Goal: Communication & Community: Answer question/provide support

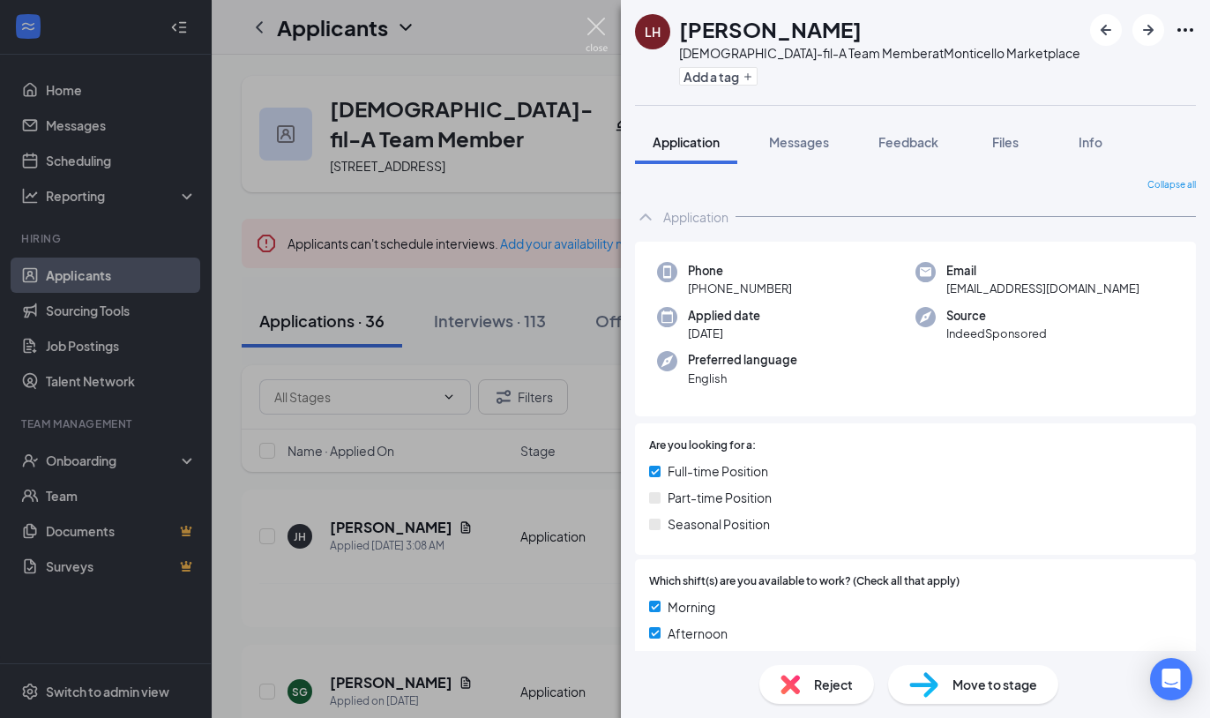
click at [594, 21] on img at bounding box center [596, 35] width 22 height 34
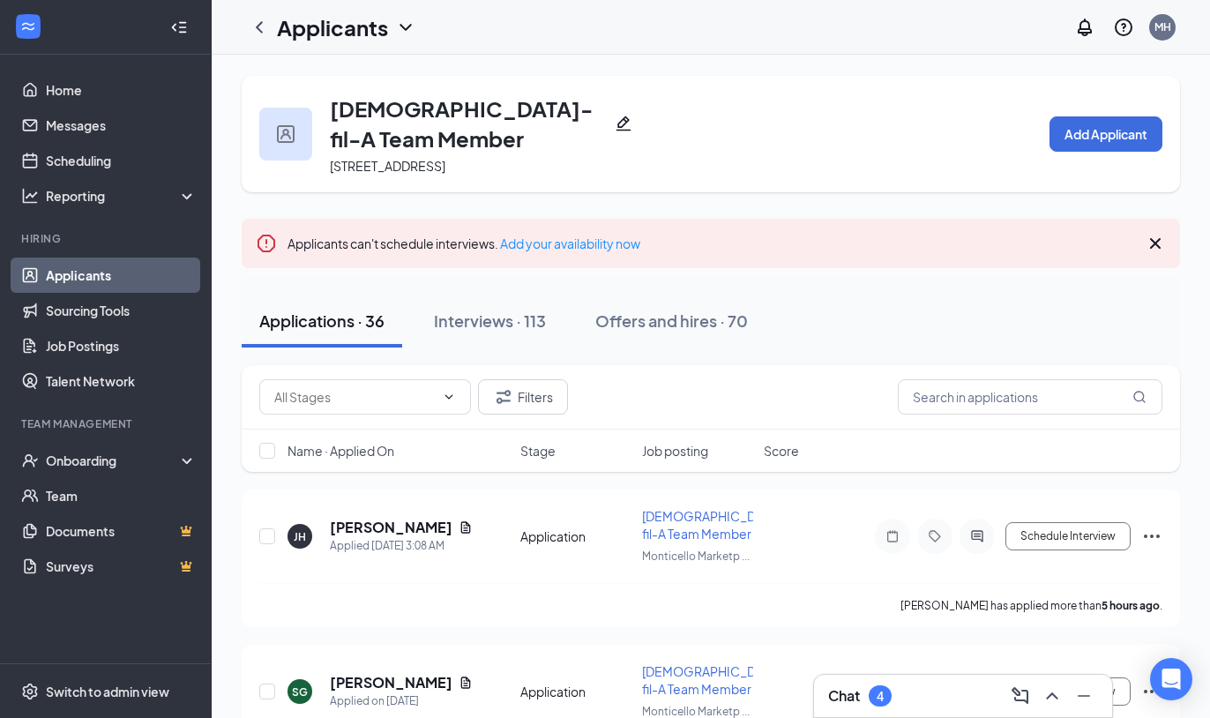
click at [932, 694] on div "Chat 4" at bounding box center [963, 696] width 270 height 28
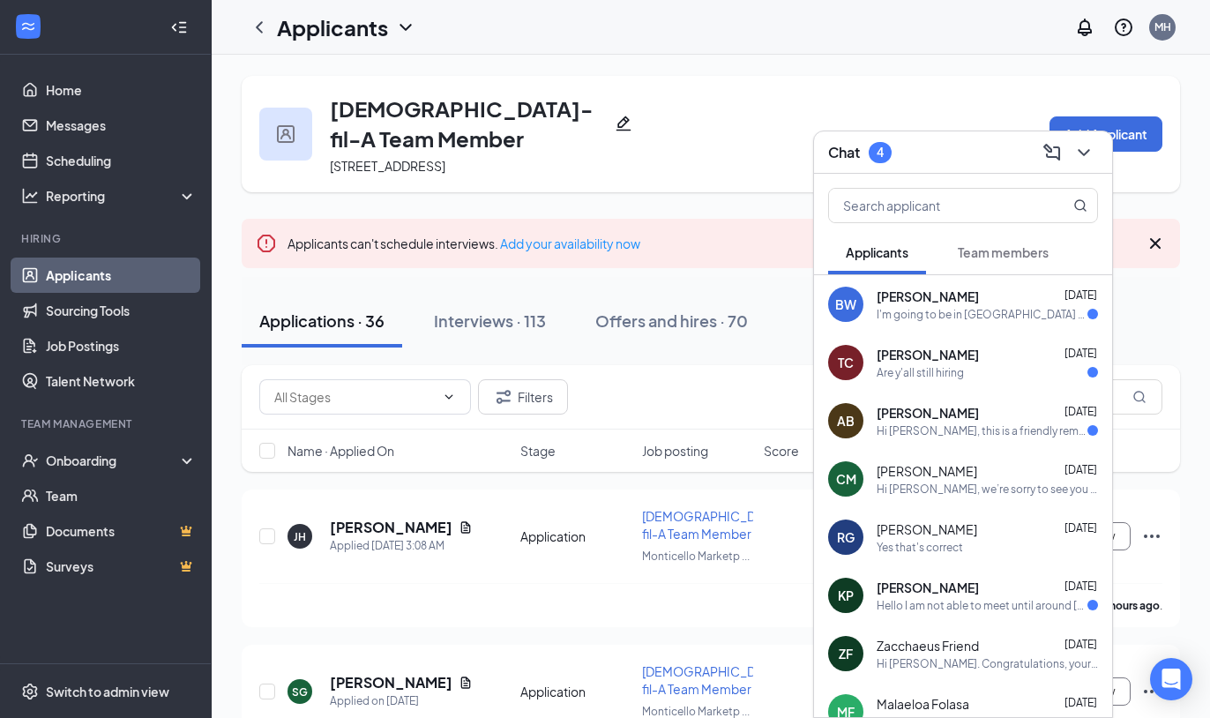
click at [935, 430] on div "Hi [PERSON_NAME], this is a friendly reminder. To move forward with your applic…" at bounding box center [981, 430] width 211 height 15
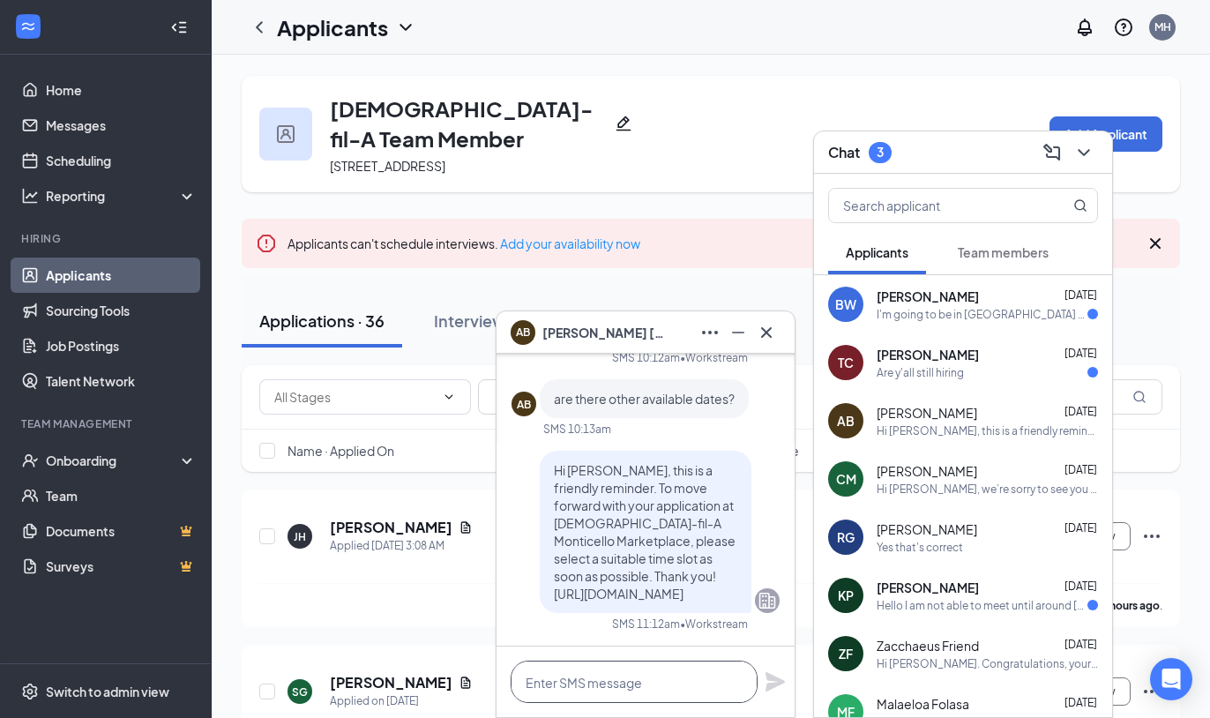
click at [545, 686] on textarea at bounding box center [633, 681] width 247 height 42
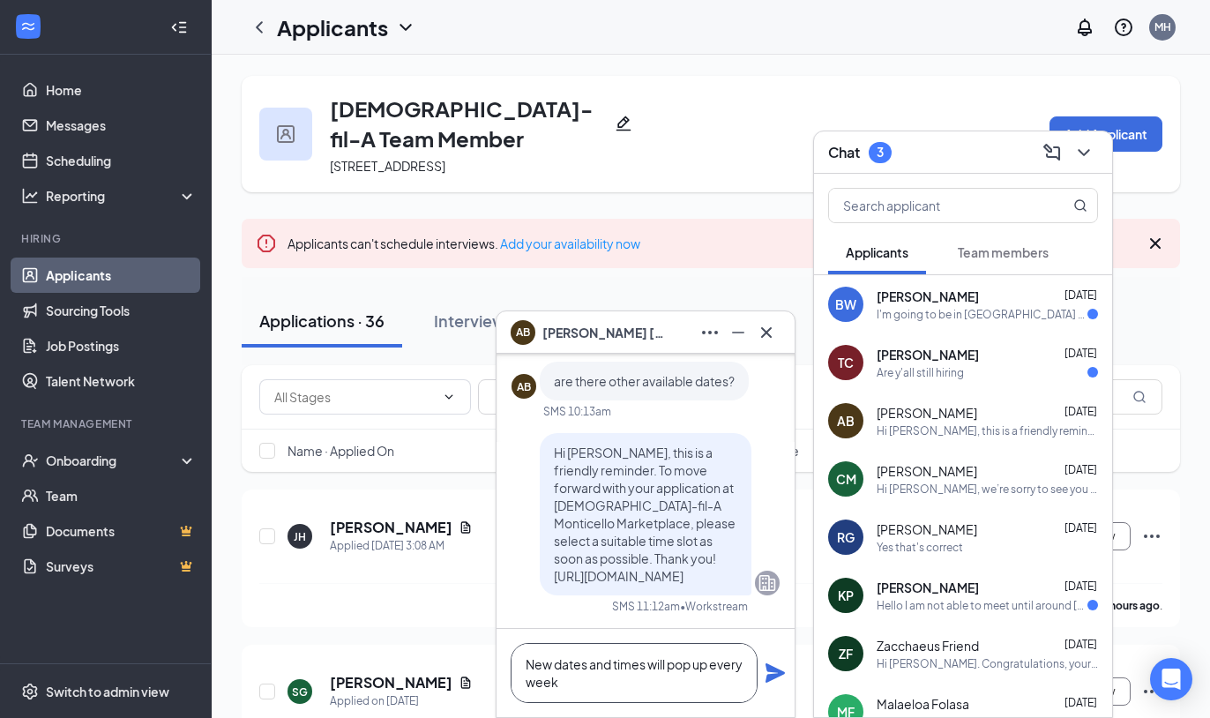
type textarea "New dates and times will pop up every week"
click at [772, 671] on icon "Plane" at bounding box center [774, 672] width 19 height 19
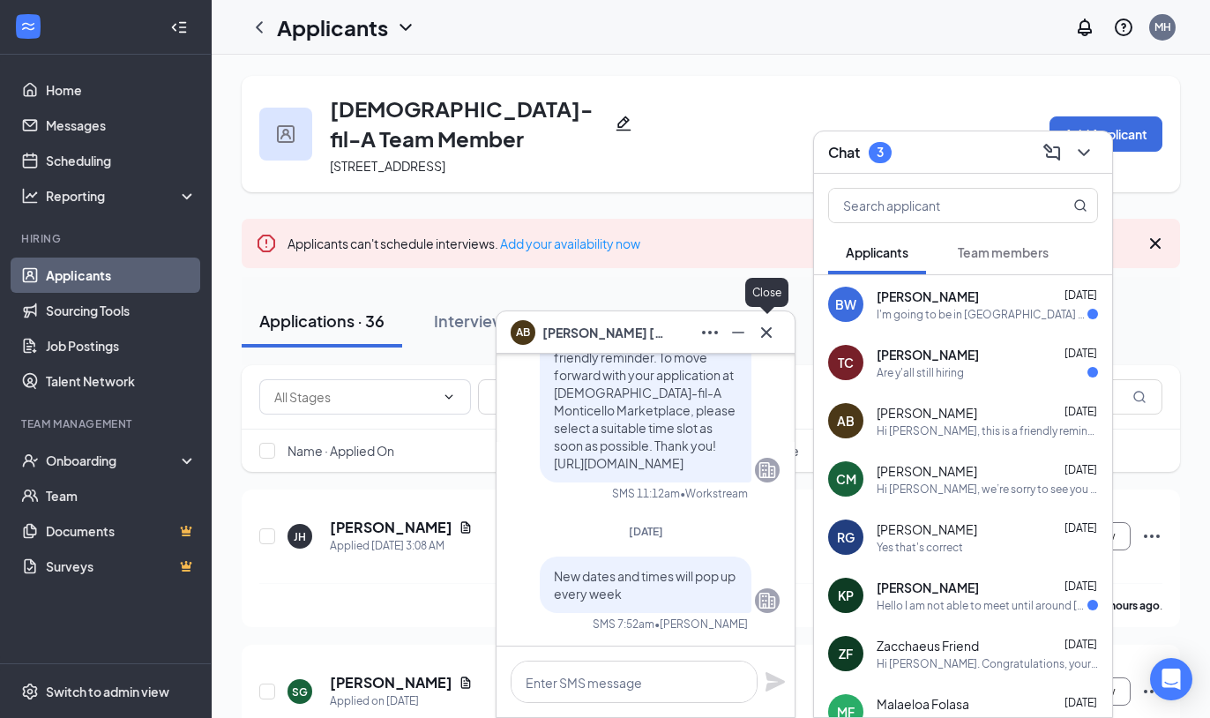
click at [769, 331] on icon "Cross" at bounding box center [766, 332] width 21 height 21
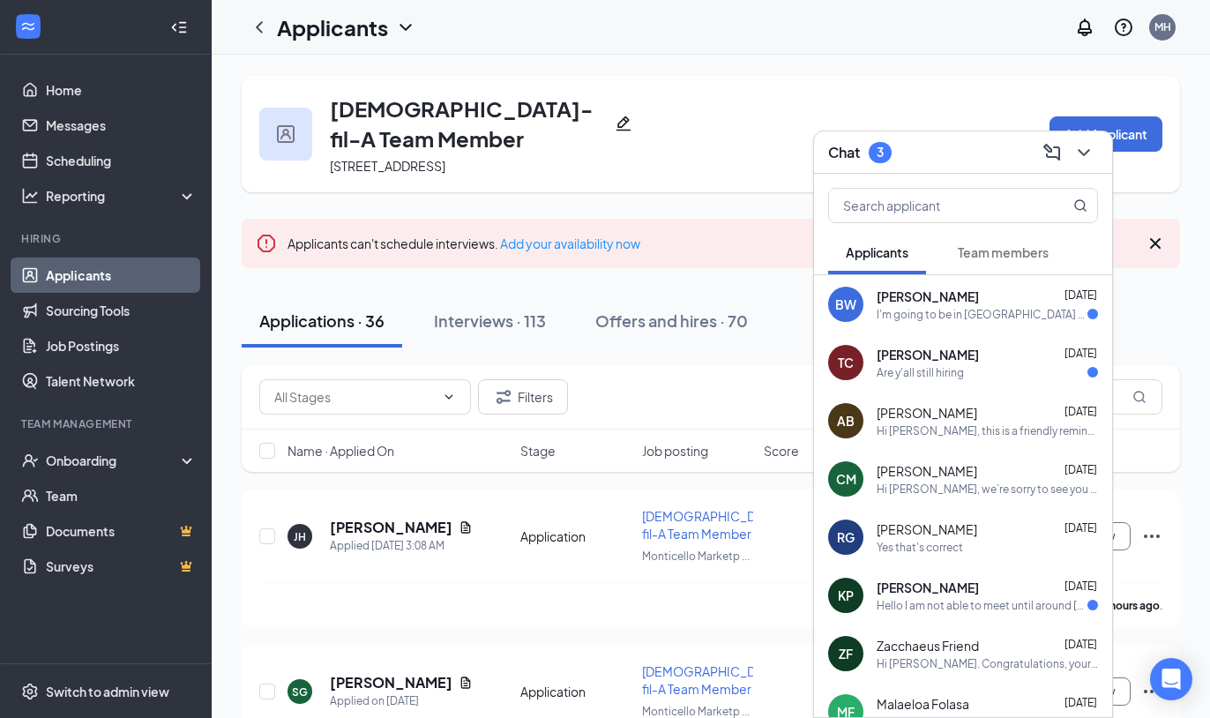
click at [941, 369] on div "Are y'all still hiring" at bounding box center [919, 372] width 87 height 15
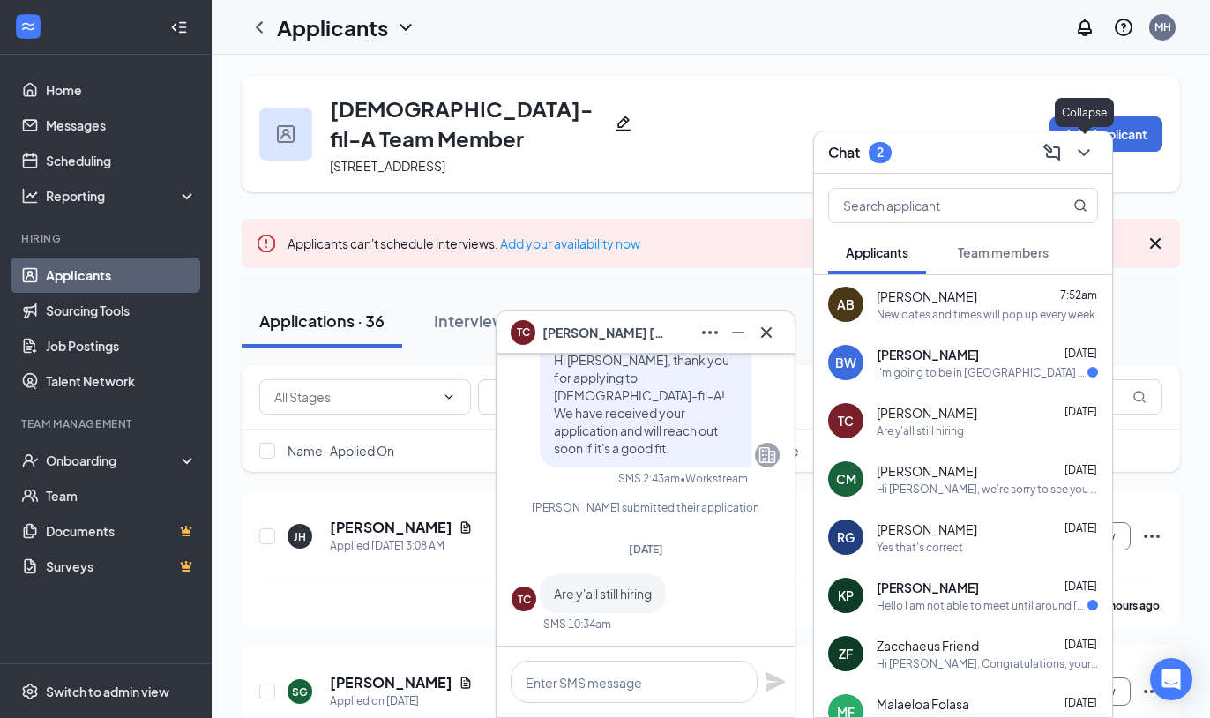
click at [1084, 151] on icon "ChevronDown" at bounding box center [1083, 152] width 21 height 21
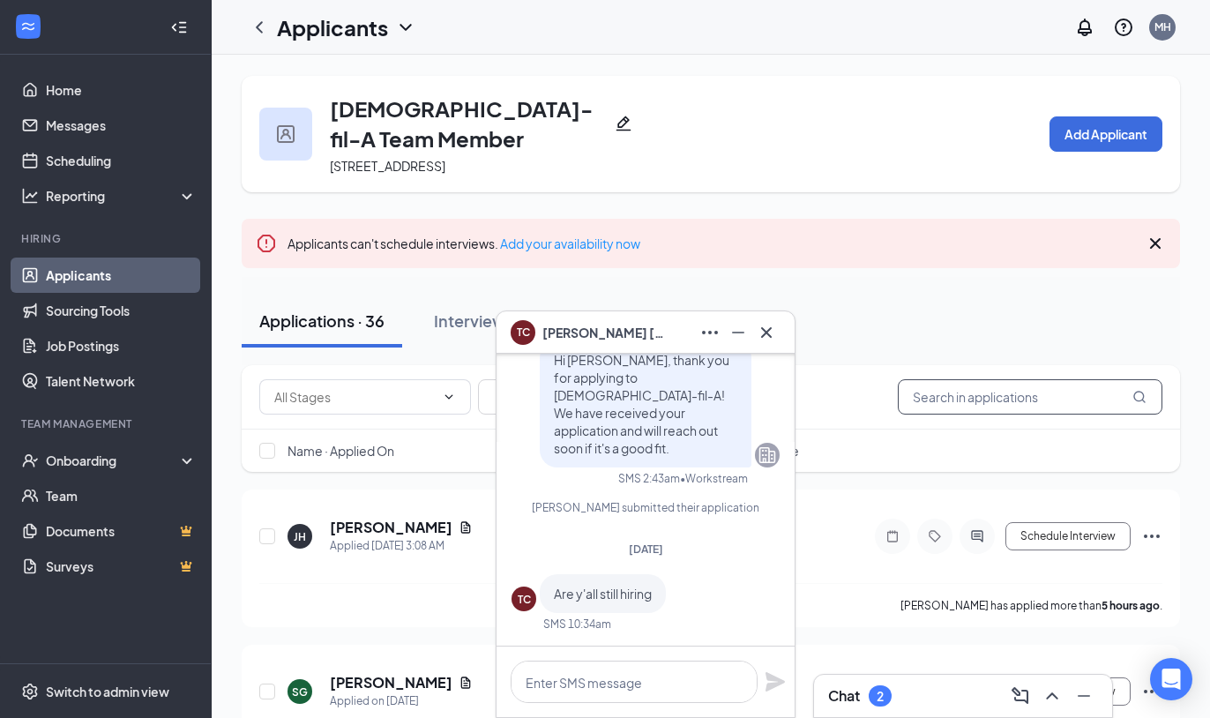
click at [999, 379] on input "text" at bounding box center [1030, 396] width 265 height 35
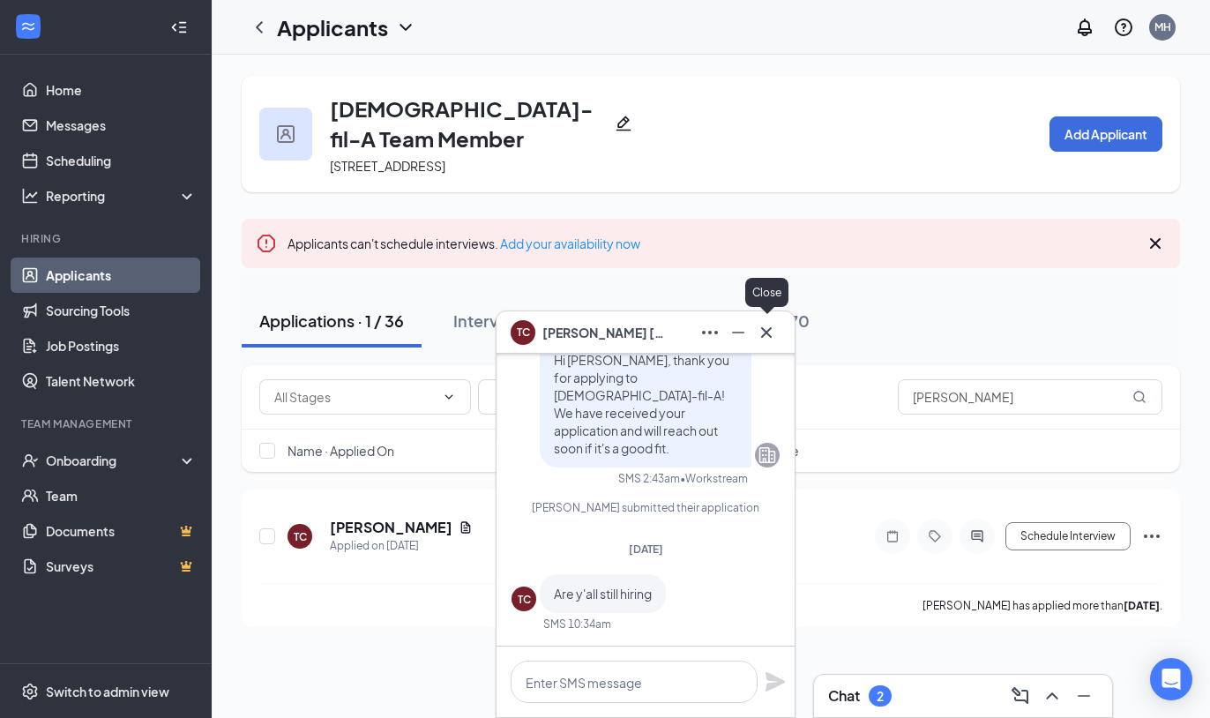
click at [770, 324] on icon "Cross" at bounding box center [766, 332] width 21 height 21
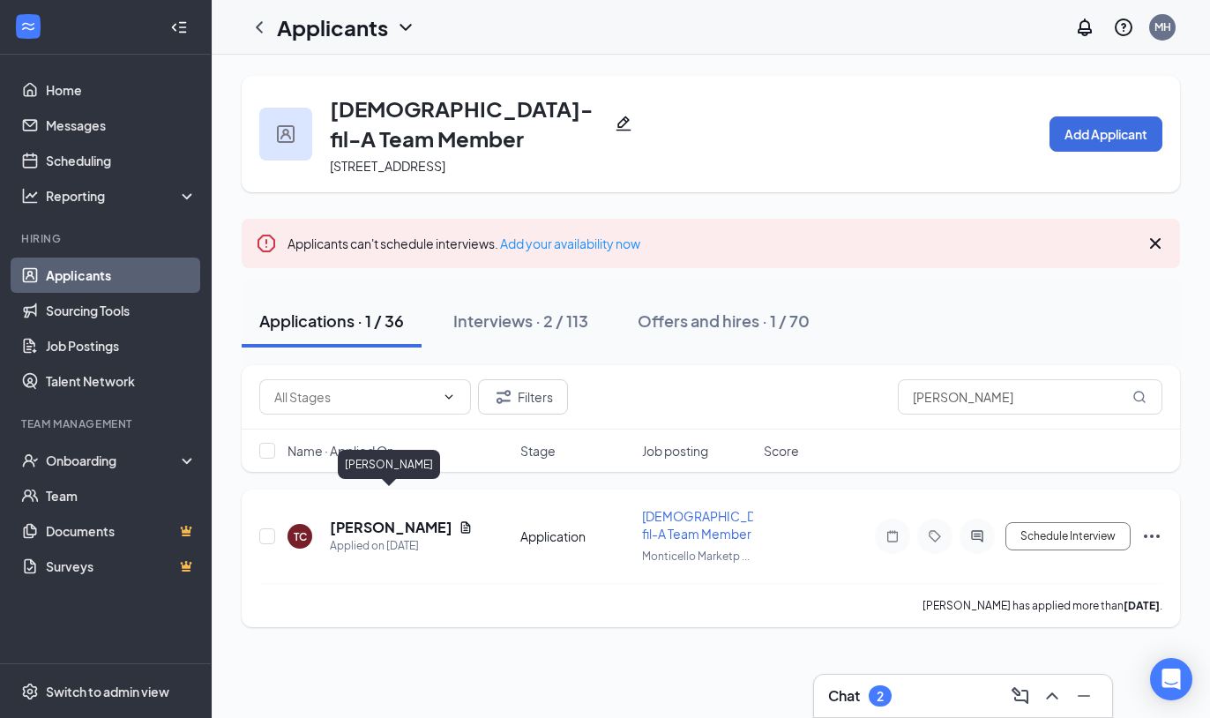
click at [353, 518] on h5 "[PERSON_NAME]" at bounding box center [391, 527] width 122 height 19
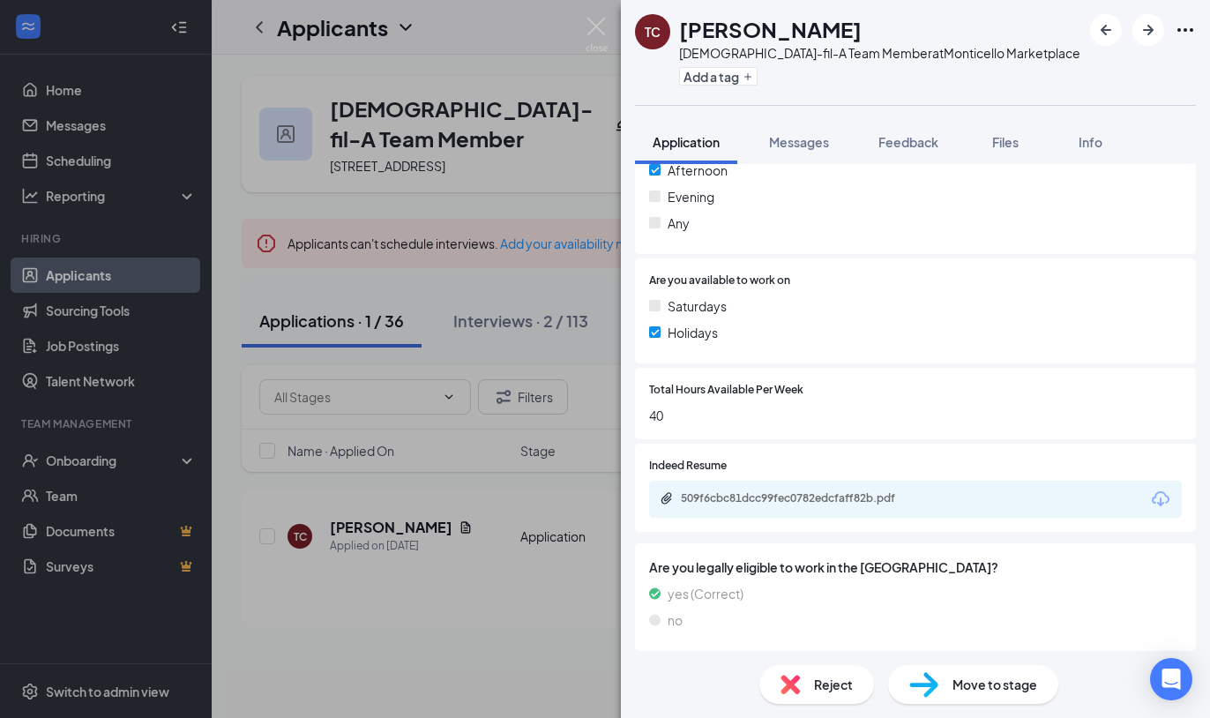
scroll to position [461, 0]
click at [715, 496] on div "509f6cbc81dcc99fec0782edcfaff82b.pdf" at bounding box center [804, 500] width 247 height 14
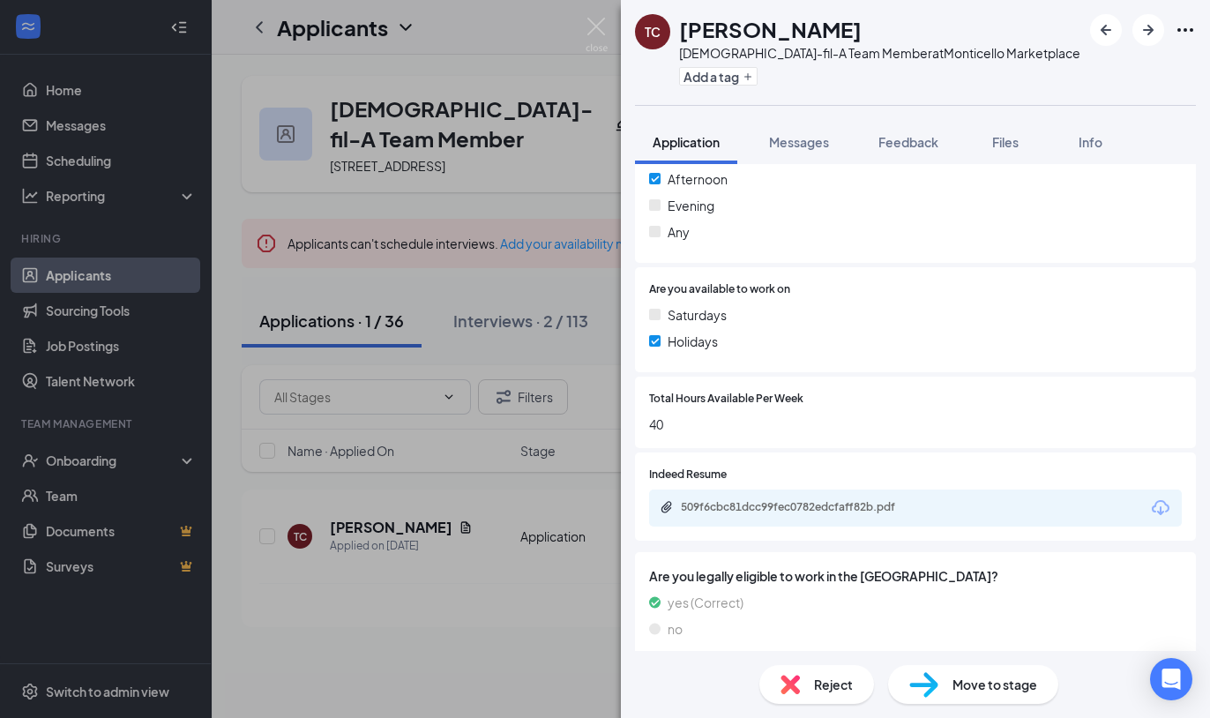
click at [933, 697] on img at bounding box center [923, 685] width 29 height 26
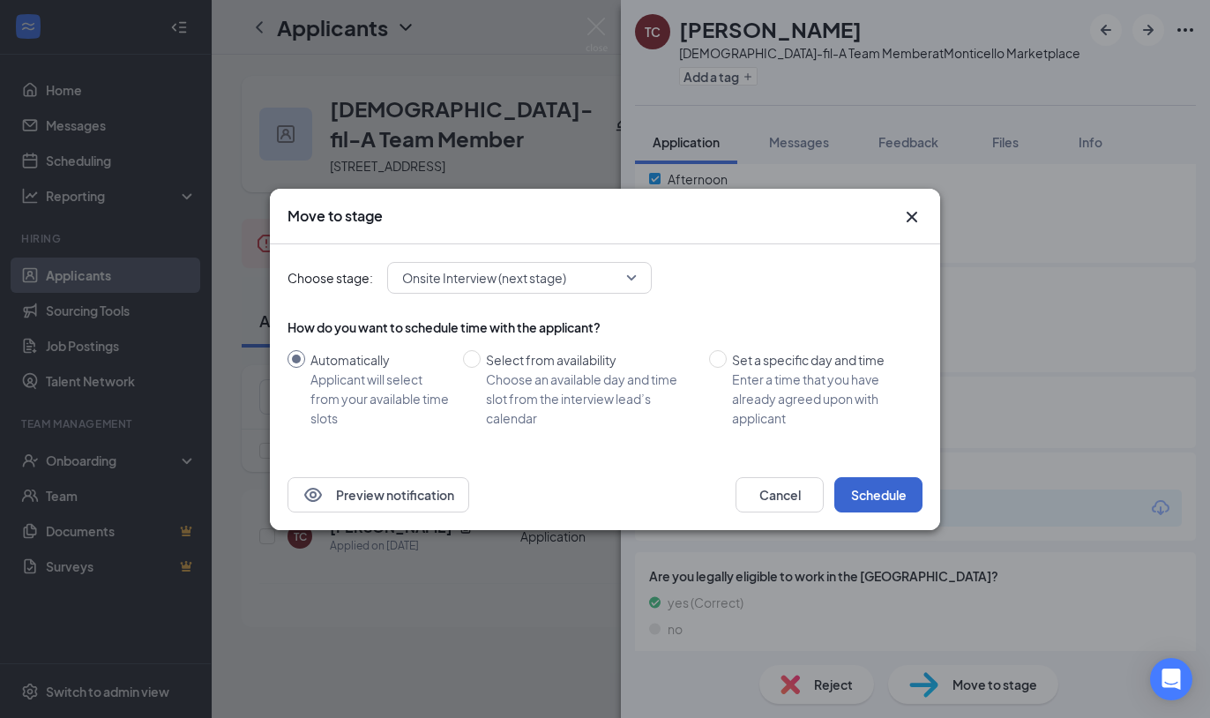
click at [874, 500] on button "Schedule" at bounding box center [878, 494] width 88 height 35
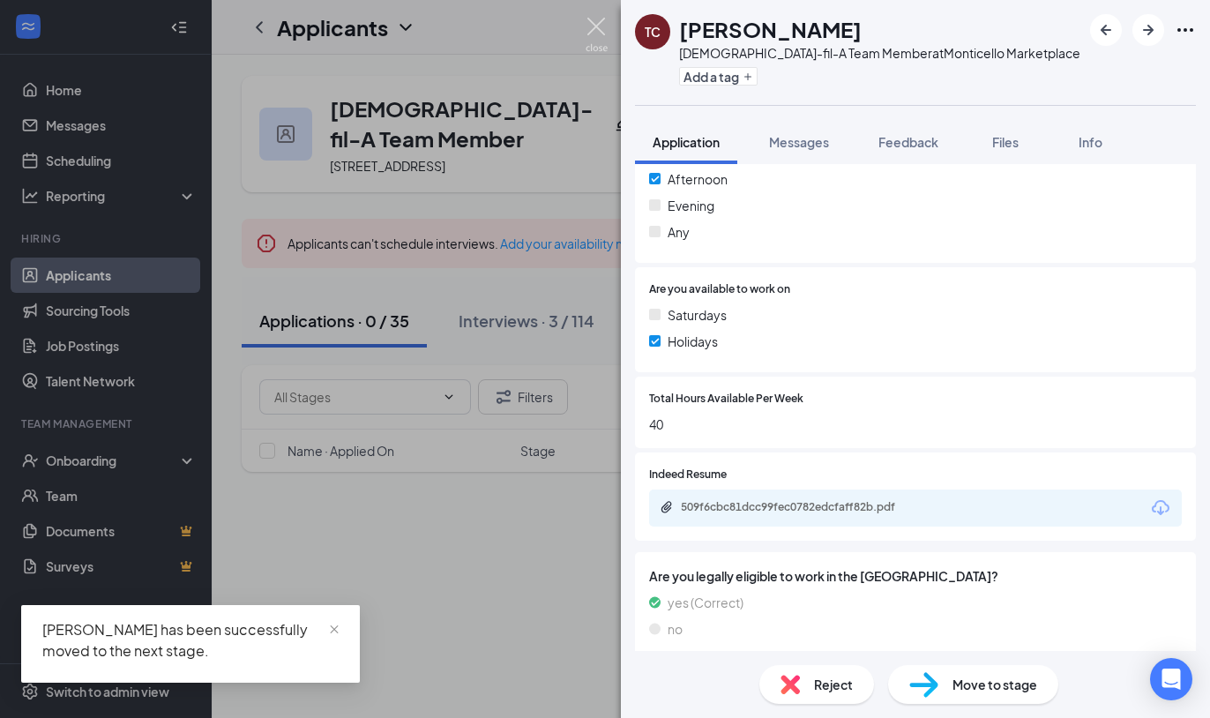
click at [600, 35] on img at bounding box center [596, 35] width 22 height 34
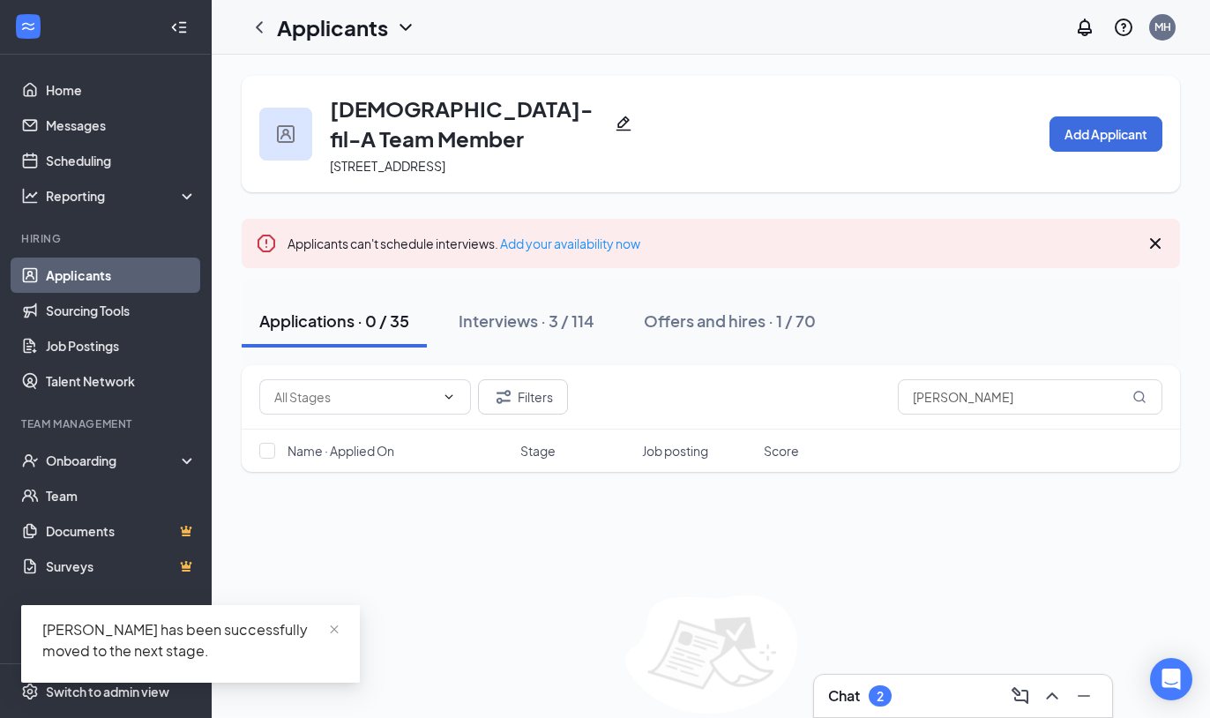
click at [950, 688] on div "Chat 2" at bounding box center [963, 696] width 270 height 28
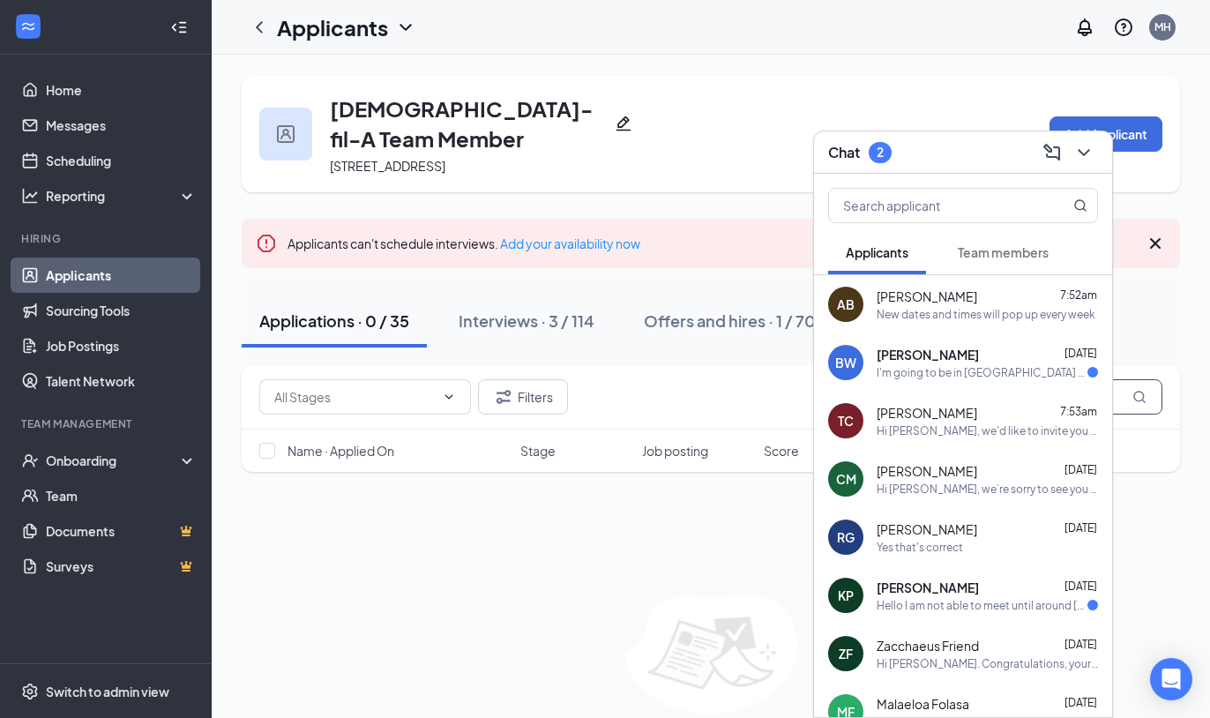
click at [1116, 379] on input "[PERSON_NAME]" at bounding box center [1030, 396] width 265 height 35
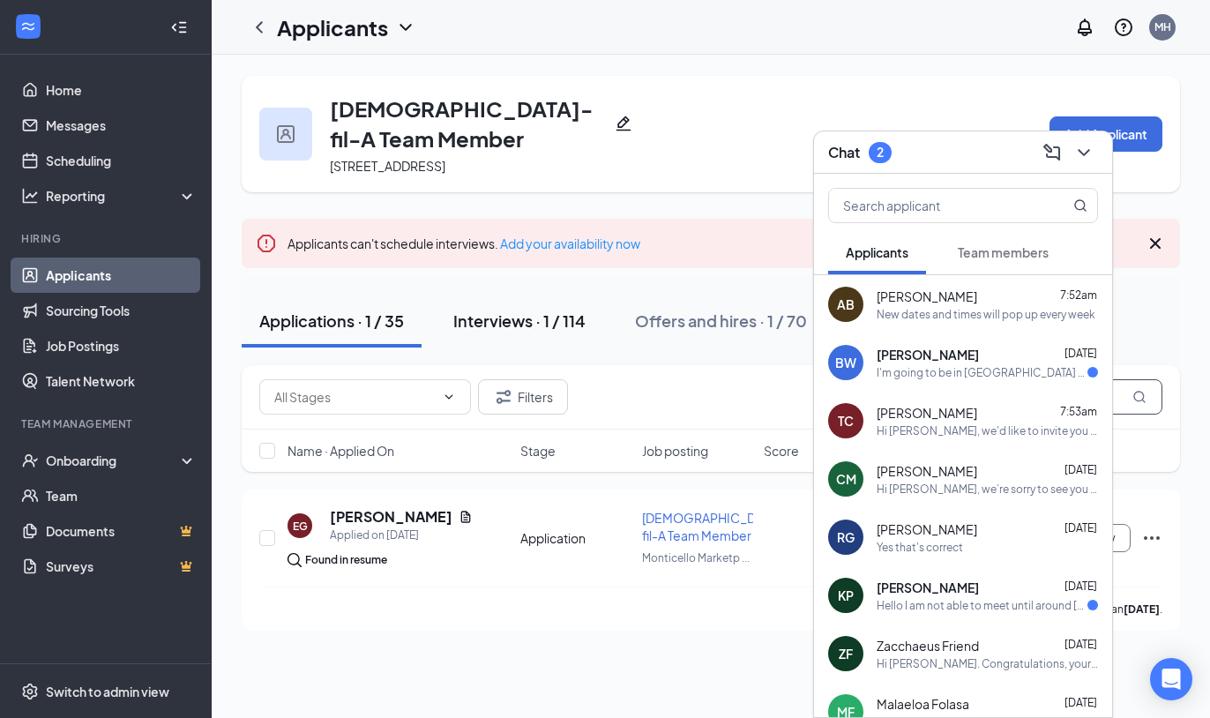
type input "bart"
click at [552, 309] on div "Interviews · 1 / 114" at bounding box center [519, 320] width 132 height 22
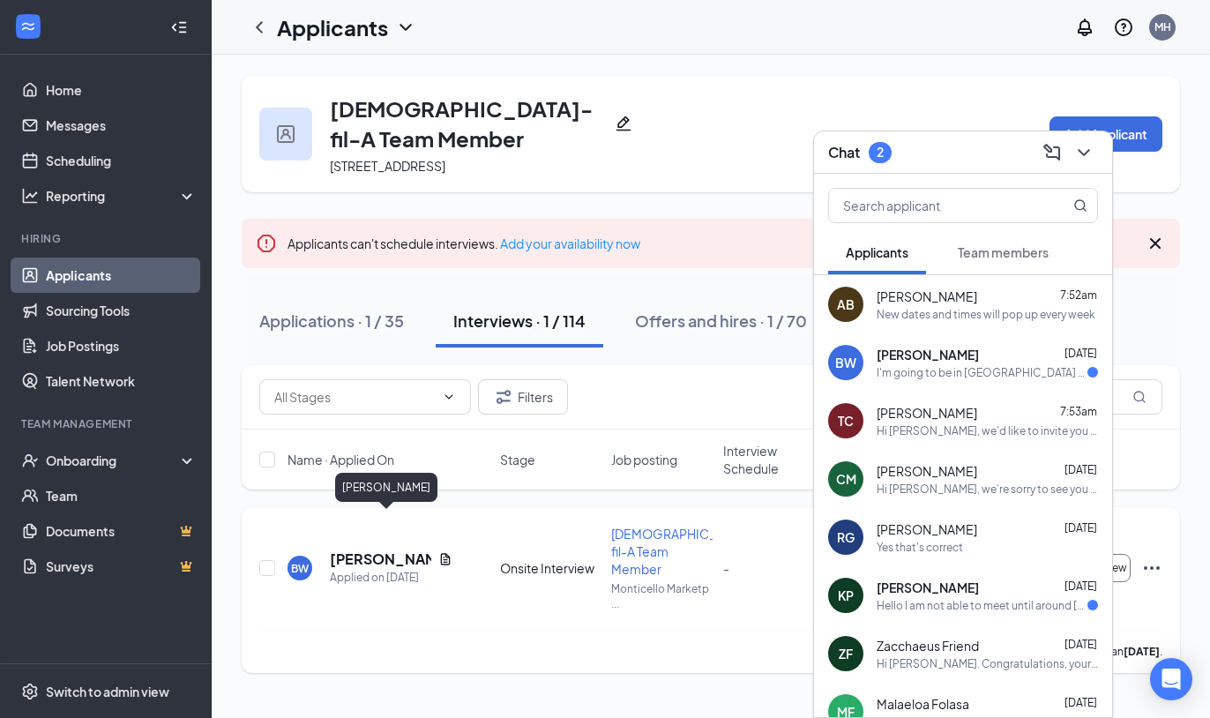
click at [377, 549] on h5 "[PERSON_NAME]" at bounding box center [380, 558] width 101 height 19
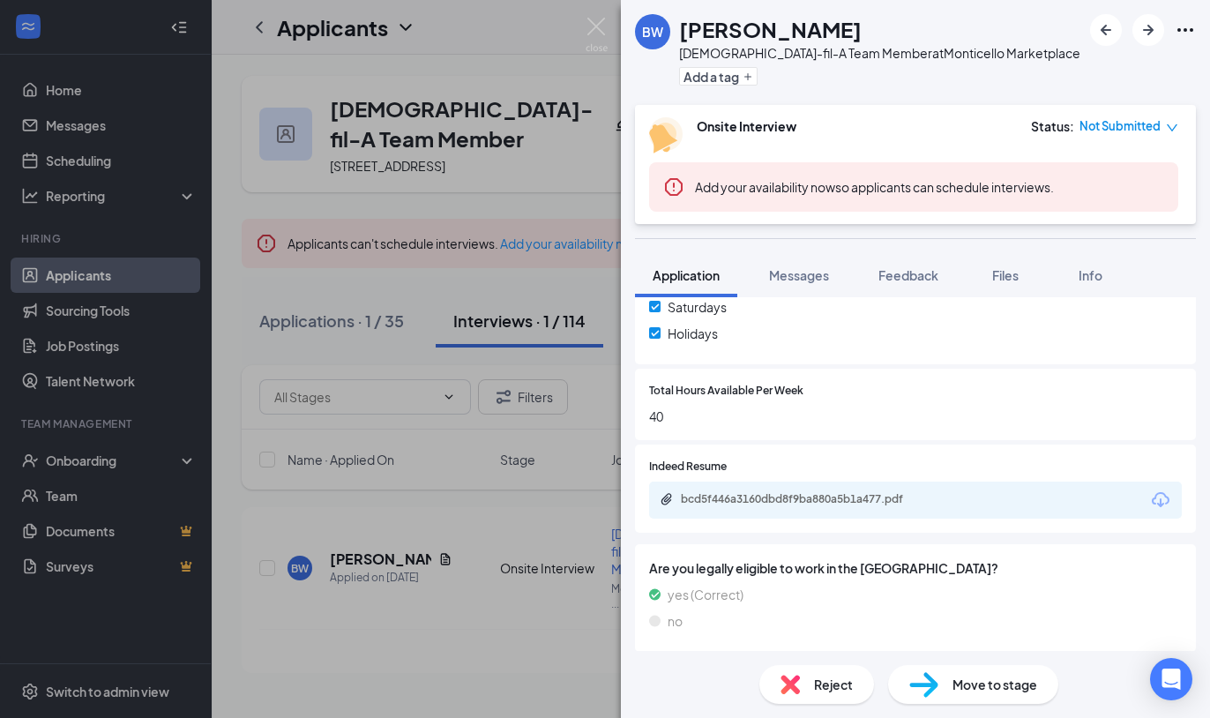
scroll to position [594, 0]
click at [592, 22] on img at bounding box center [596, 35] width 22 height 34
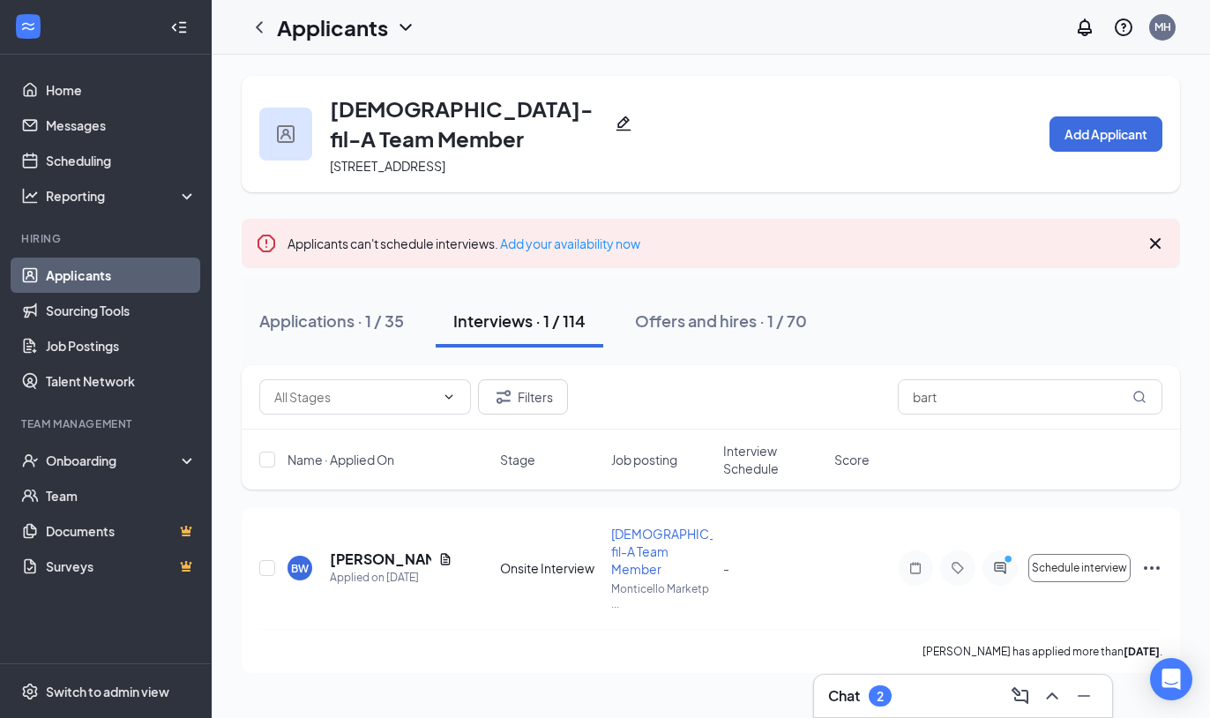
click at [973, 691] on div "Chat 2" at bounding box center [963, 696] width 270 height 28
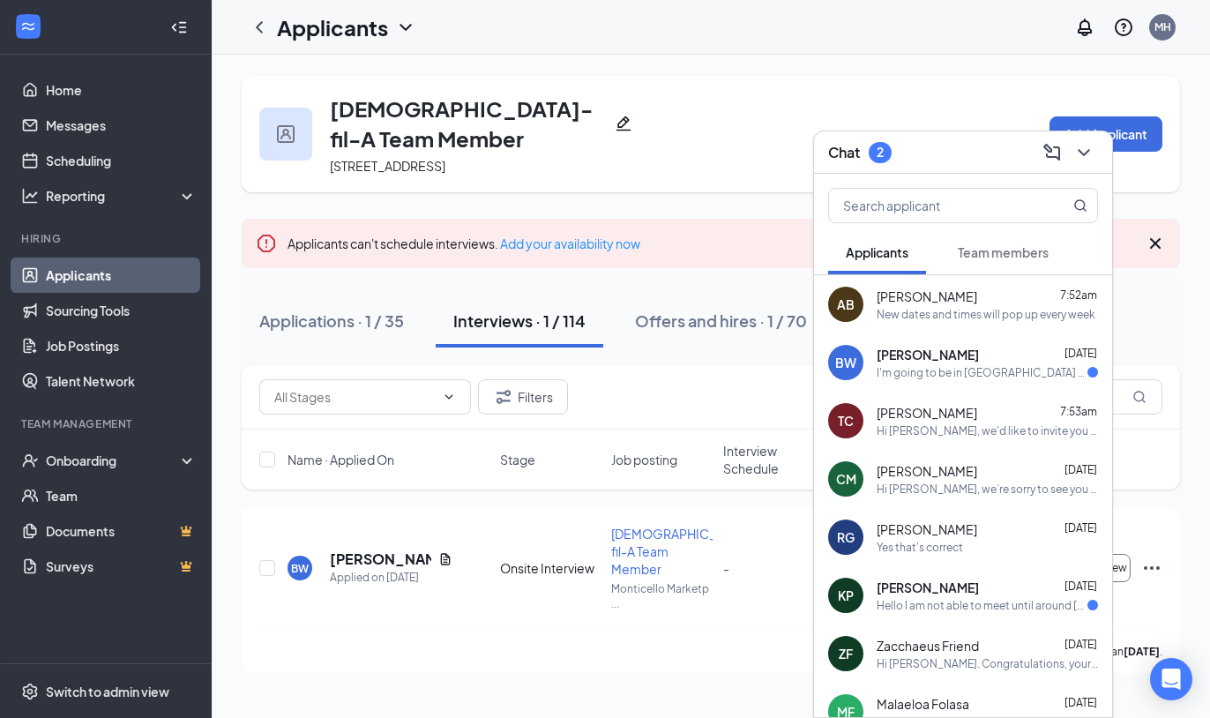
click at [935, 376] on div "I'm going to be in [GEOGRAPHIC_DATA] again near the end of September" at bounding box center [981, 372] width 211 height 15
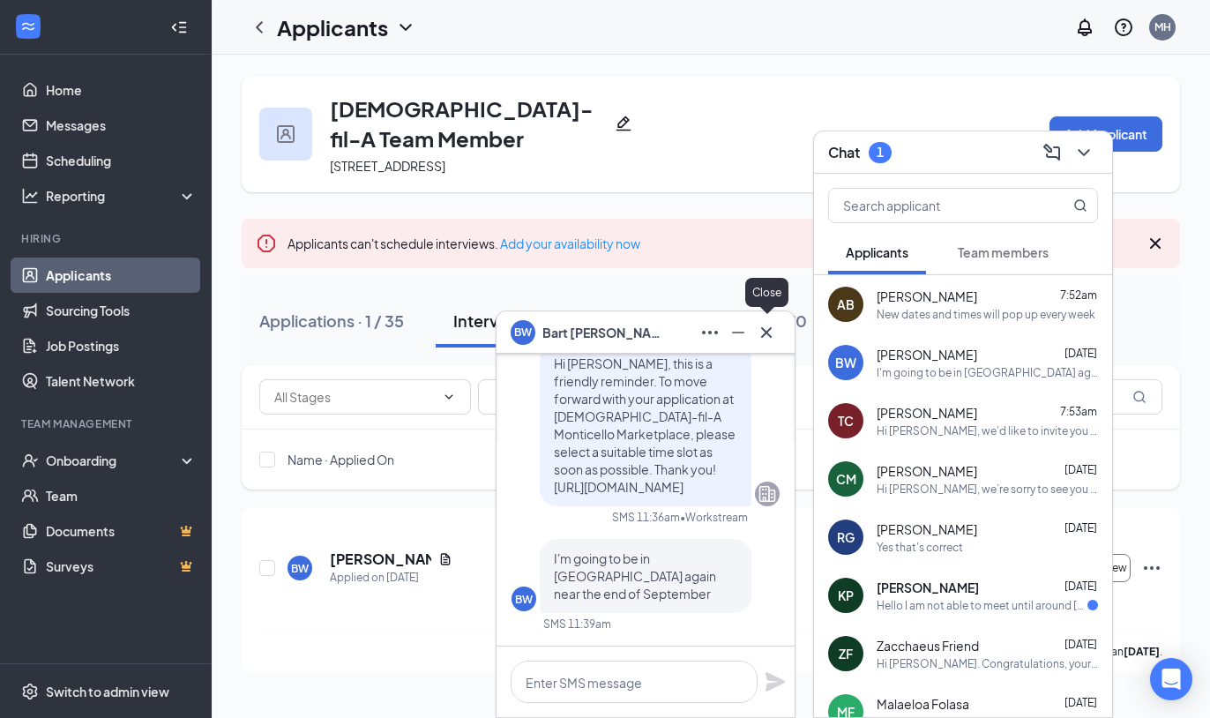
click at [766, 331] on icon "Cross" at bounding box center [766, 332] width 21 height 21
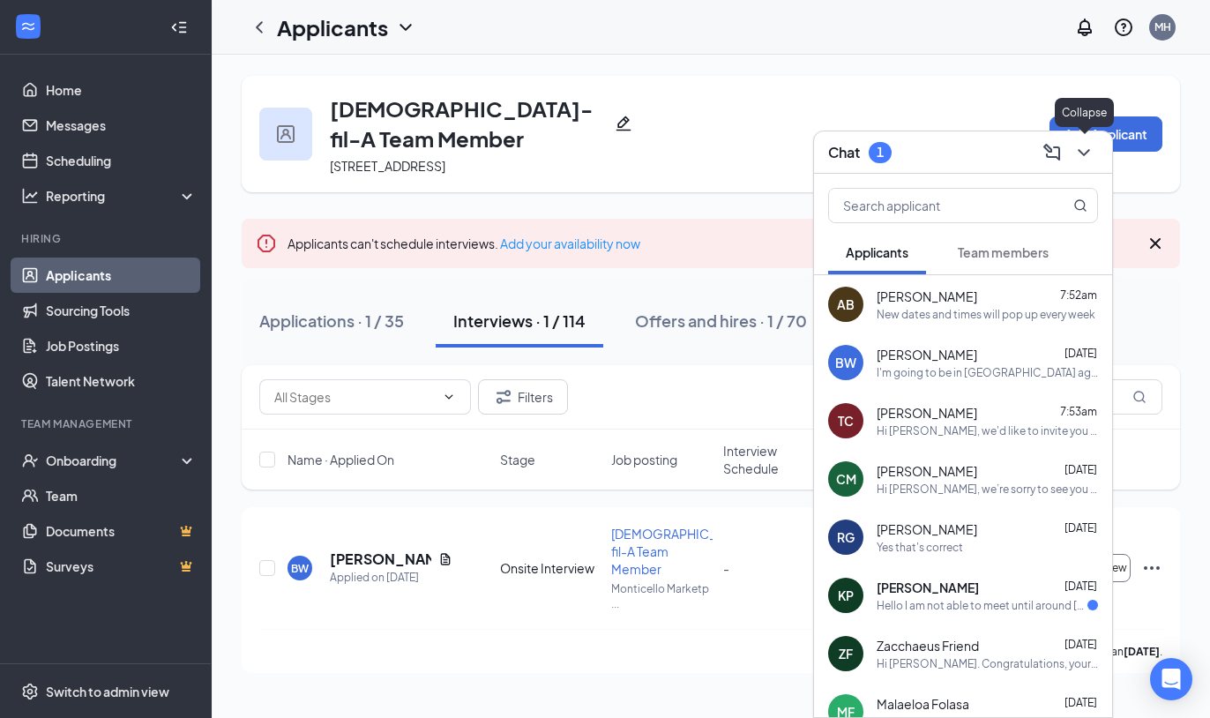
click at [1081, 153] on icon "ChevronDown" at bounding box center [1082, 152] width 11 height 7
